Goal: Task Accomplishment & Management: Use online tool/utility

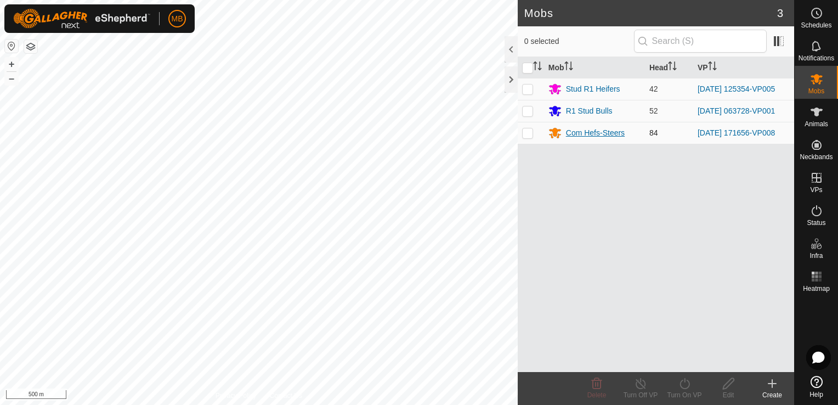
click at [580, 134] on div "Com Hefs-Steers" at bounding box center [595, 133] width 59 height 12
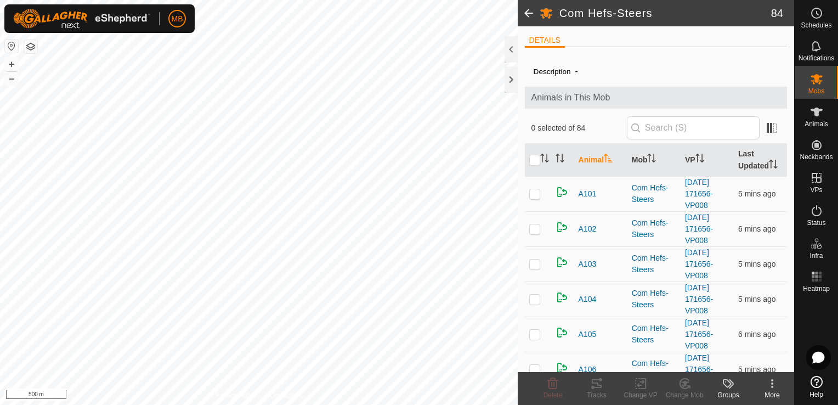
click at [769, 390] on div "More" at bounding box center [772, 395] width 44 height 10
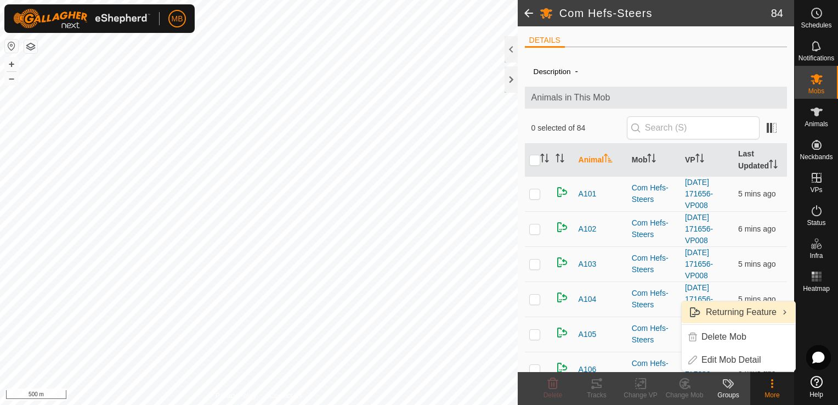
click at [776, 310] on link "Returning Feature" at bounding box center [739, 312] width 114 height 22
click at [532, 158] on input "checkbox" at bounding box center [534, 160] width 11 height 11
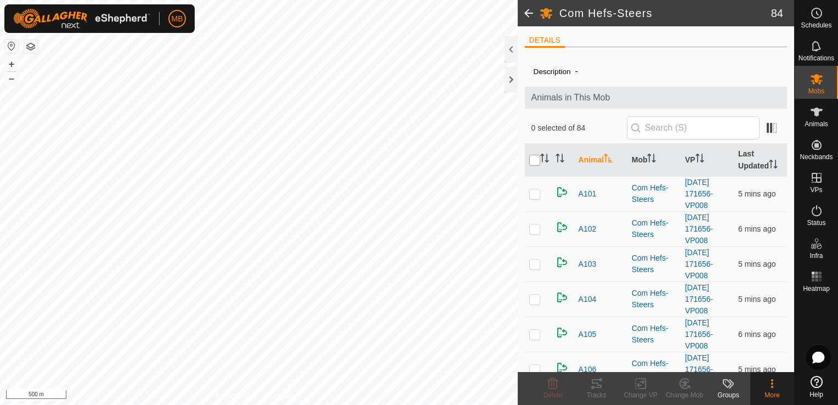
checkbox input "true"
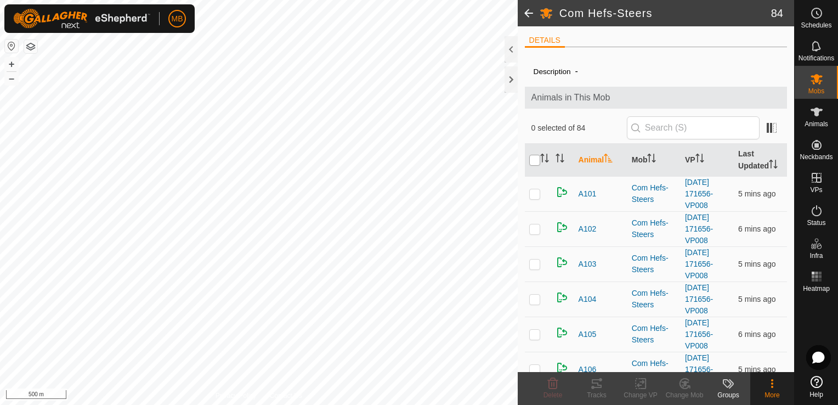
checkbox input "true"
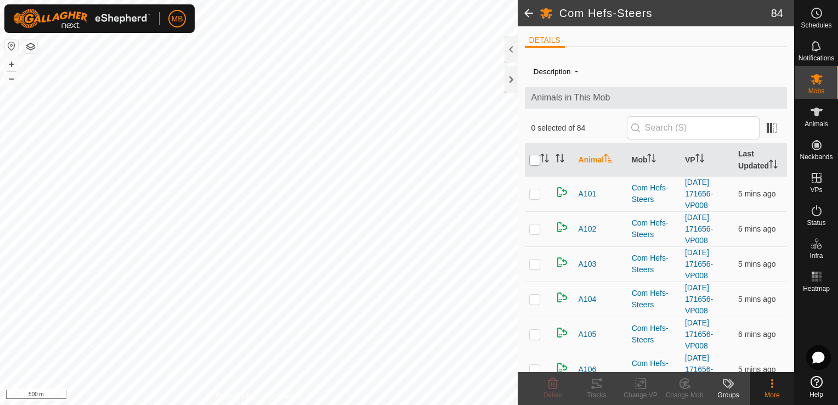
checkbox input "true"
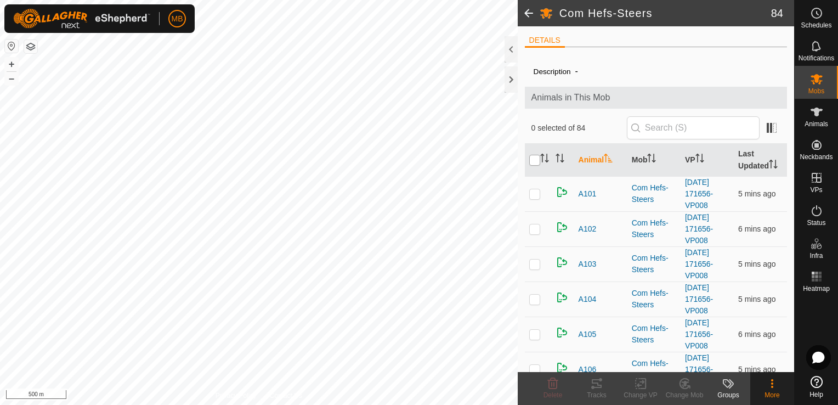
checkbox input "true"
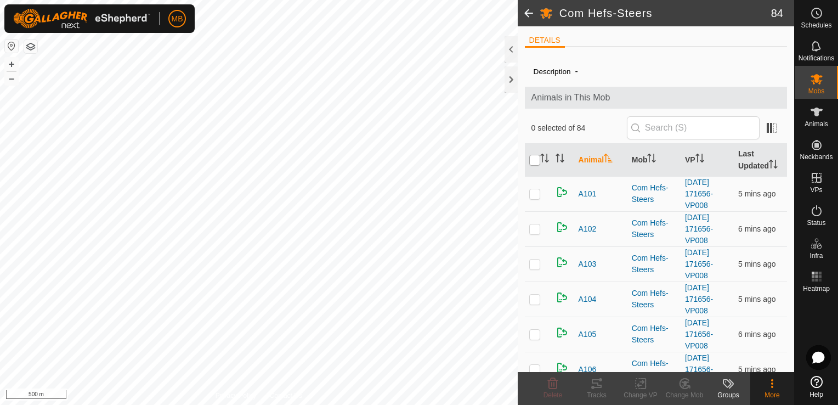
checkbox input "true"
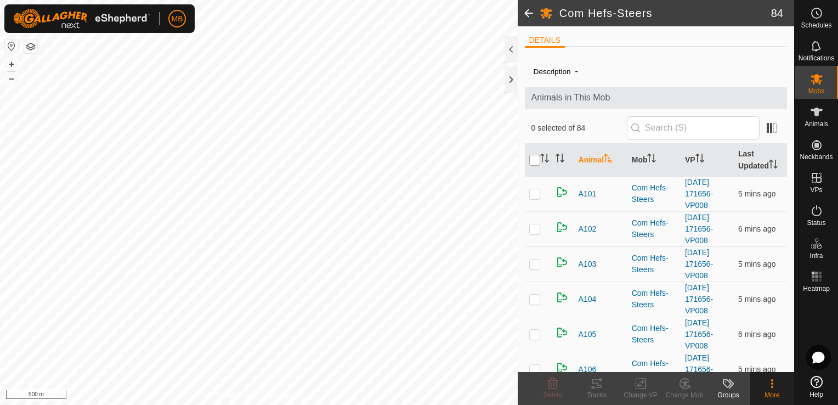
checkbox input "true"
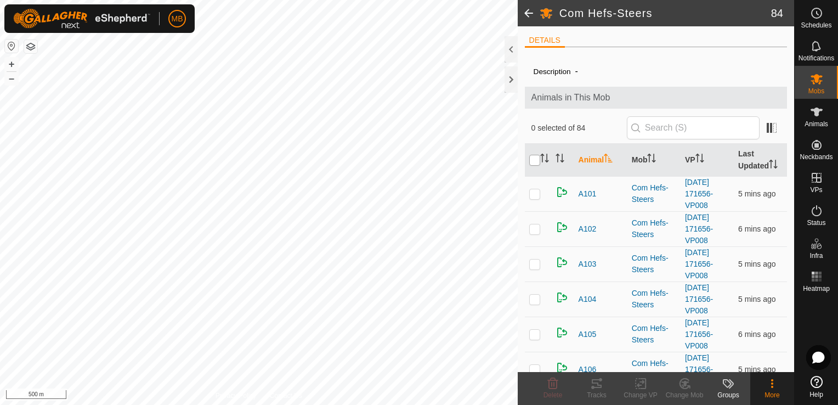
checkbox input "true"
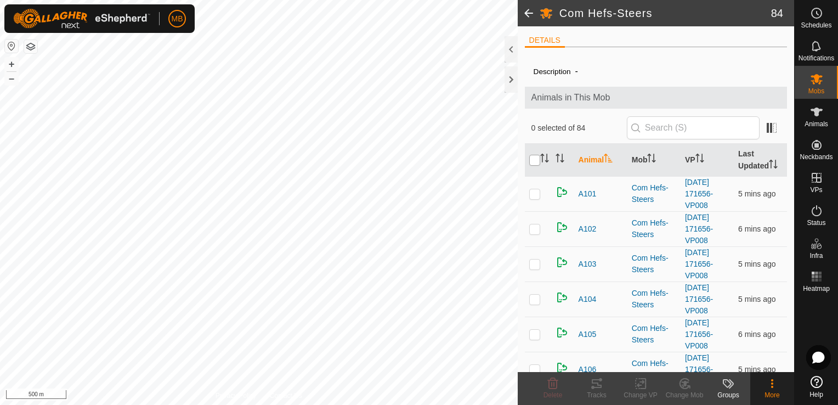
checkbox input "true"
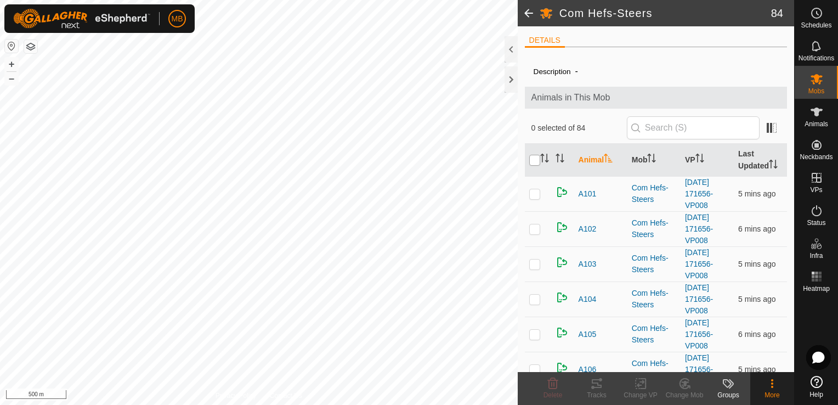
checkbox input "true"
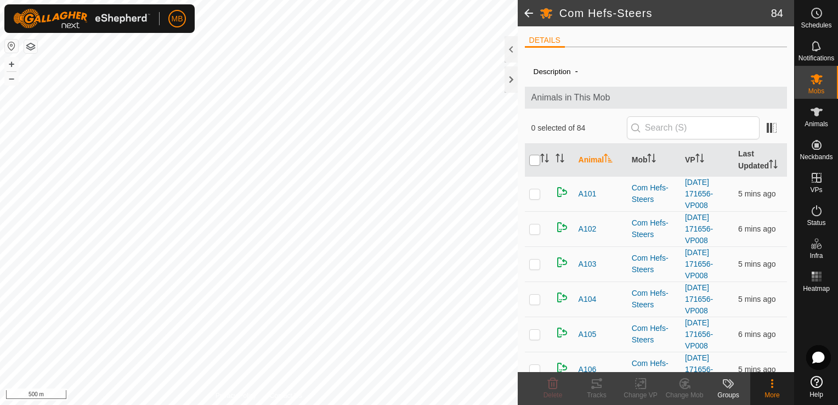
checkbox input "true"
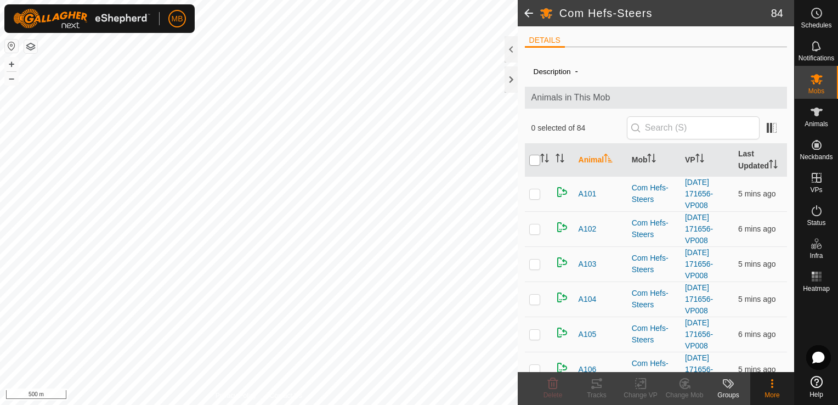
checkbox input "true"
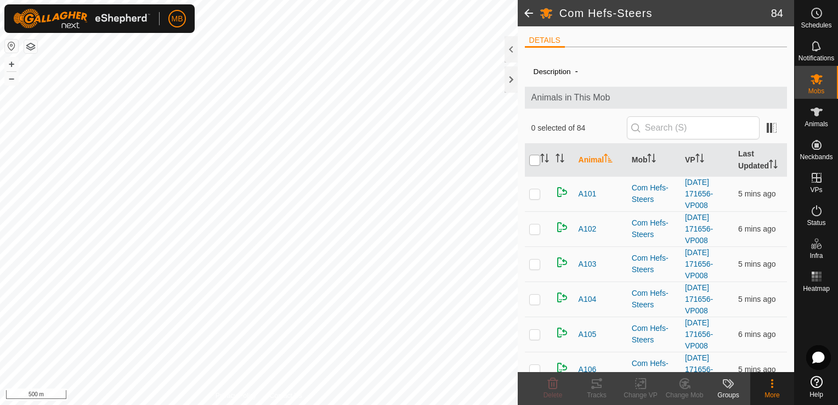
checkbox input "true"
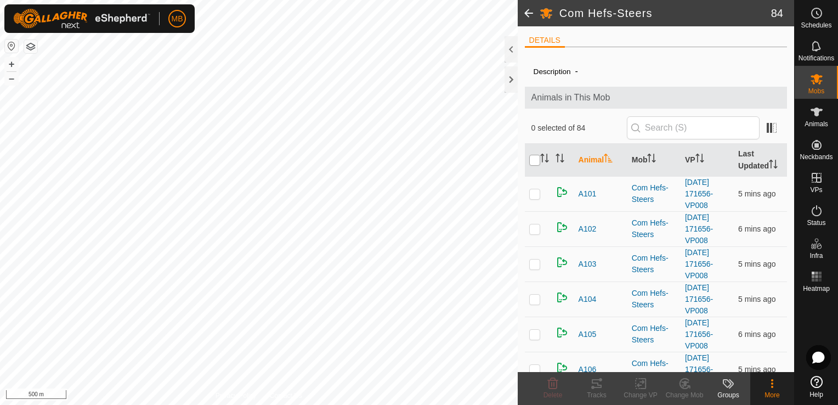
checkbox input "true"
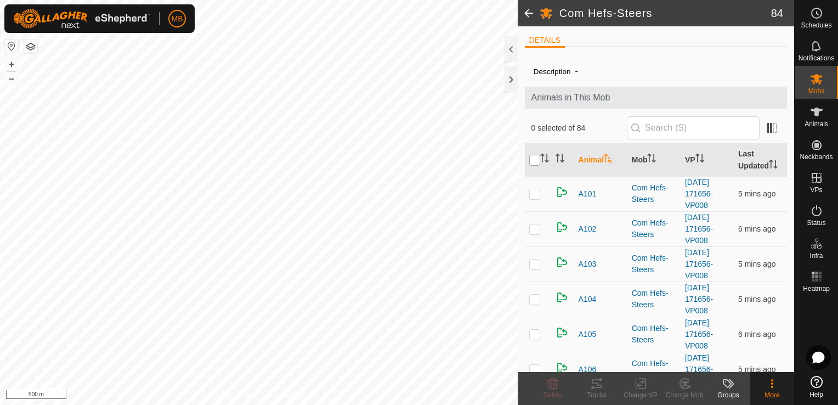
checkbox input "true"
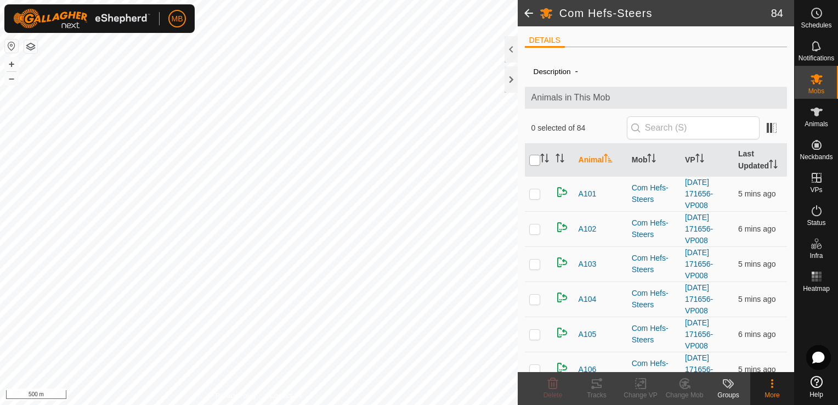
checkbox input "true"
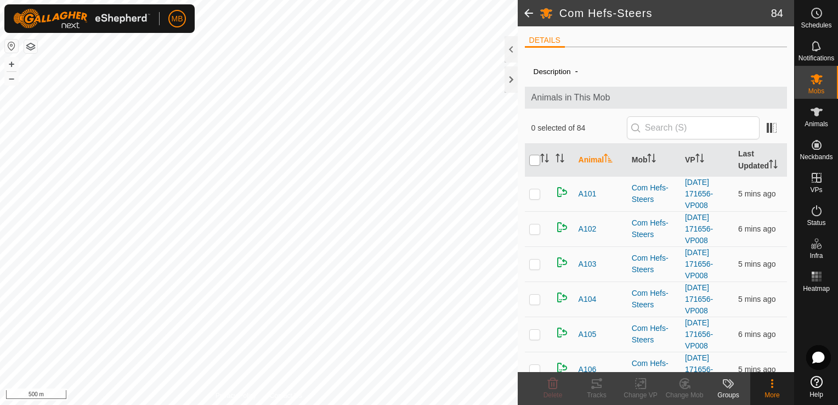
checkbox input "true"
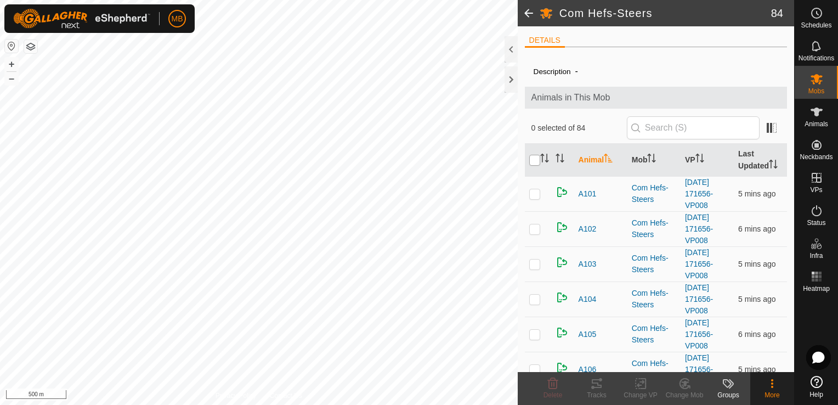
checkbox input "true"
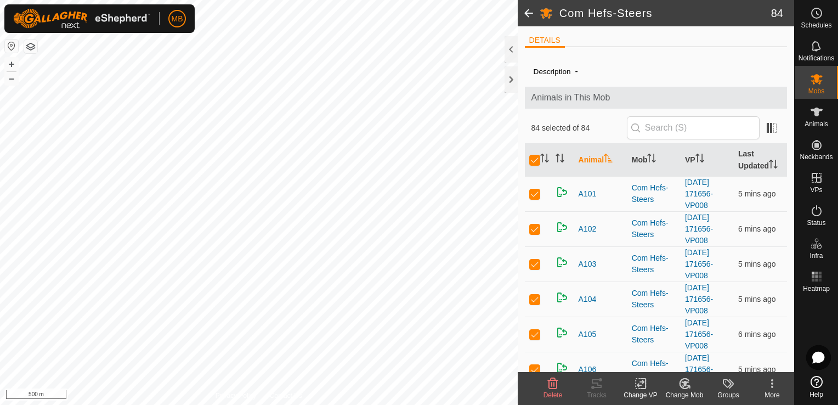
click at [768, 384] on icon at bounding box center [772, 383] width 13 height 13
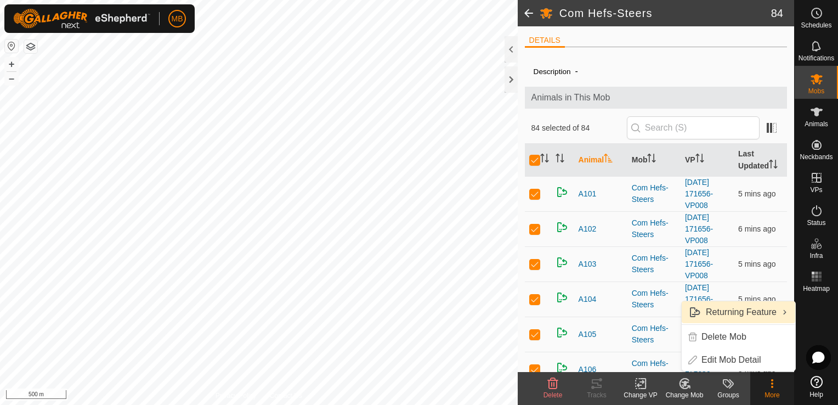
click at [737, 319] on link "Returning Feature" at bounding box center [739, 312] width 114 height 22
click at [529, 15] on span at bounding box center [529, 13] width 22 height 26
